Goal: Find specific page/section: Find specific page/section

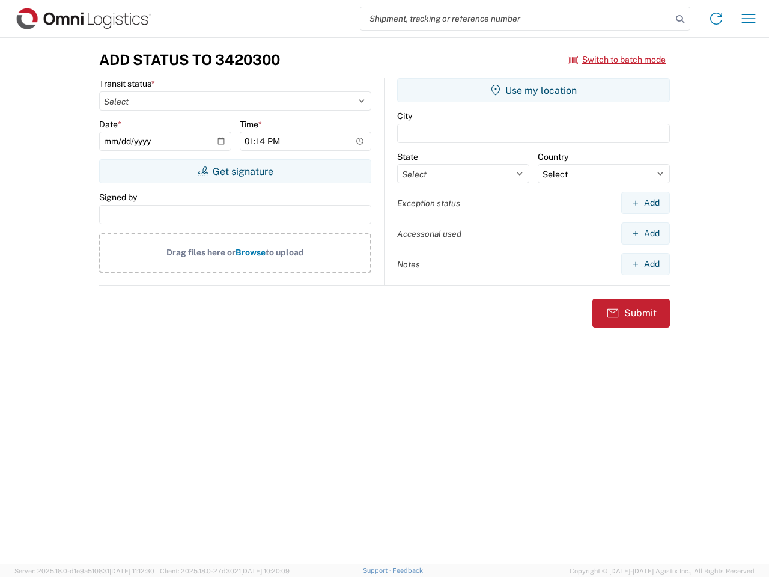
click at [516, 19] on input "search" at bounding box center [515, 18] width 311 height 23
click at [680, 19] on icon at bounding box center [680, 19] width 17 height 17
click at [716, 19] on icon at bounding box center [715, 18] width 19 height 19
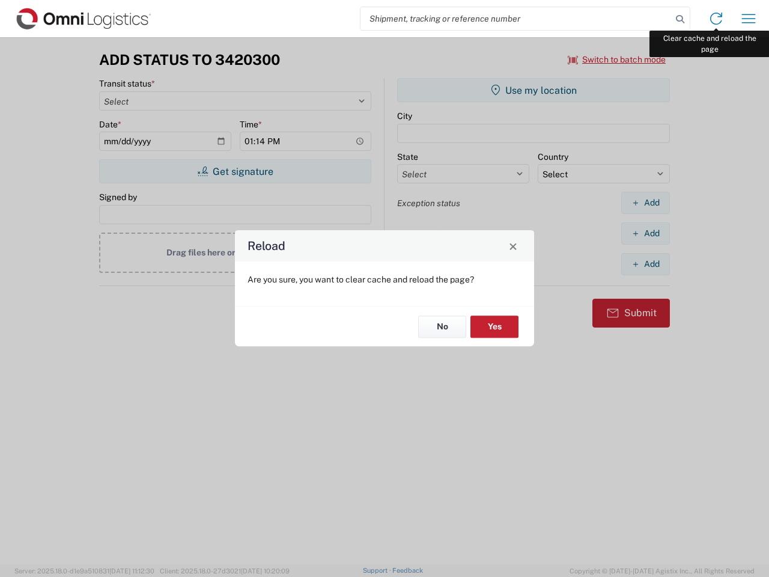
click at [748, 19] on div "Reload Are you sure, you want to clear cache and reload the page? No Yes" at bounding box center [384, 288] width 769 height 577
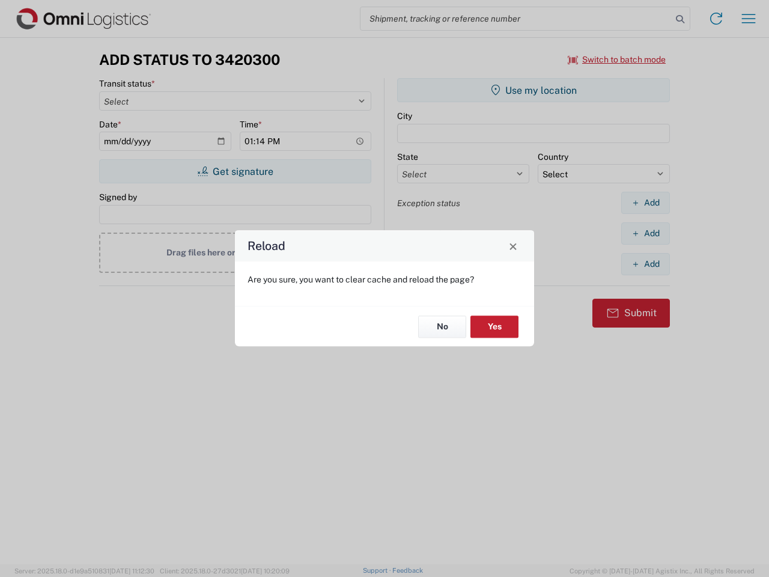
click at [617, 59] on div "Reload Are you sure, you want to clear cache and reload the page? No Yes" at bounding box center [384, 288] width 769 height 577
click at [235, 171] on div "Reload Are you sure, you want to clear cache and reload the page? No Yes" at bounding box center [384, 288] width 769 height 577
click at [533, 90] on div "Reload Are you sure, you want to clear cache and reload the page? No Yes" at bounding box center [384, 288] width 769 height 577
click at [645, 202] on div "Reload Are you sure, you want to clear cache and reload the page? No Yes" at bounding box center [384, 288] width 769 height 577
click at [645, 233] on div "Reload Are you sure, you want to clear cache and reload the page? No Yes" at bounding box center [384, 288] width 769 height 577
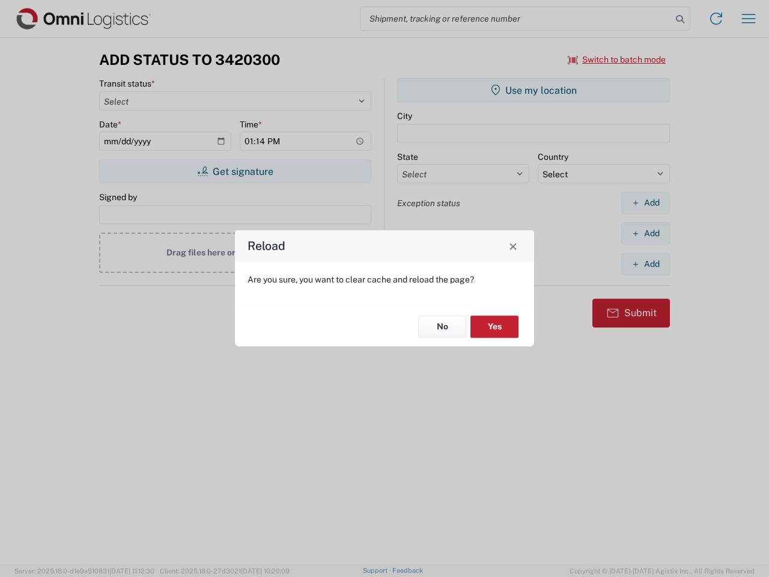
click at [645, 264] on div "Reload Are you sure, you want to clear cache and reload the page? No Yes" at bounding box center [384, 288] width 769 height 577
